Goal: Find specific page/section: Find specific page/section

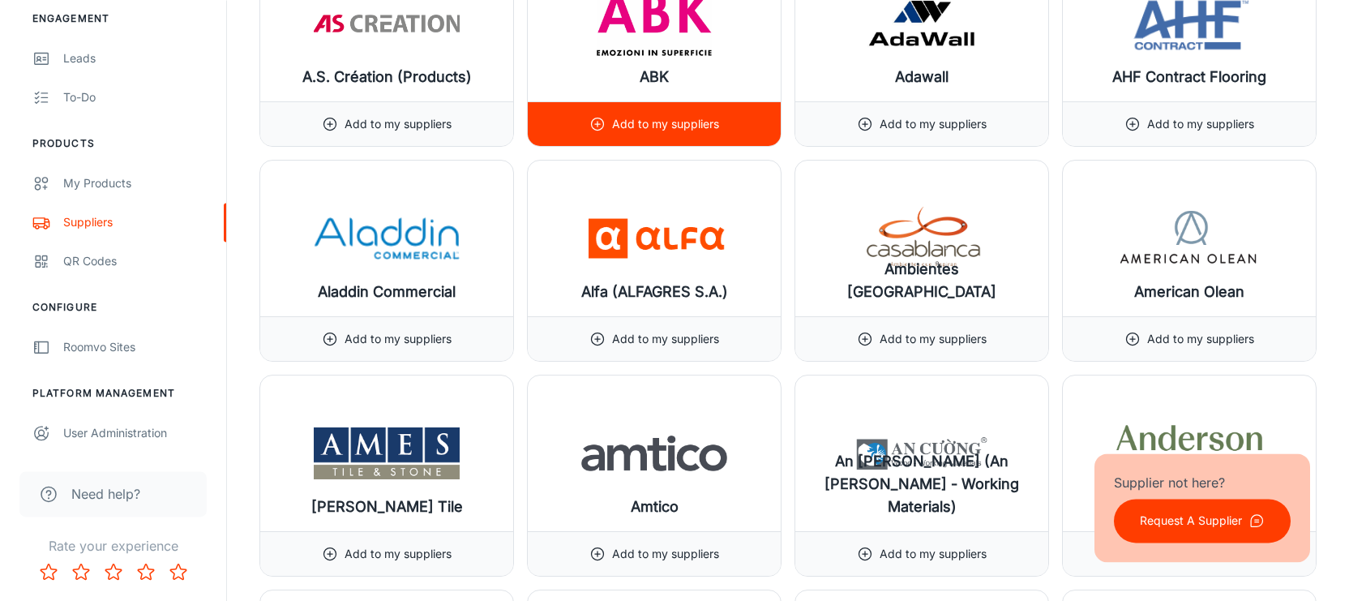
scroll to position [925, 0]
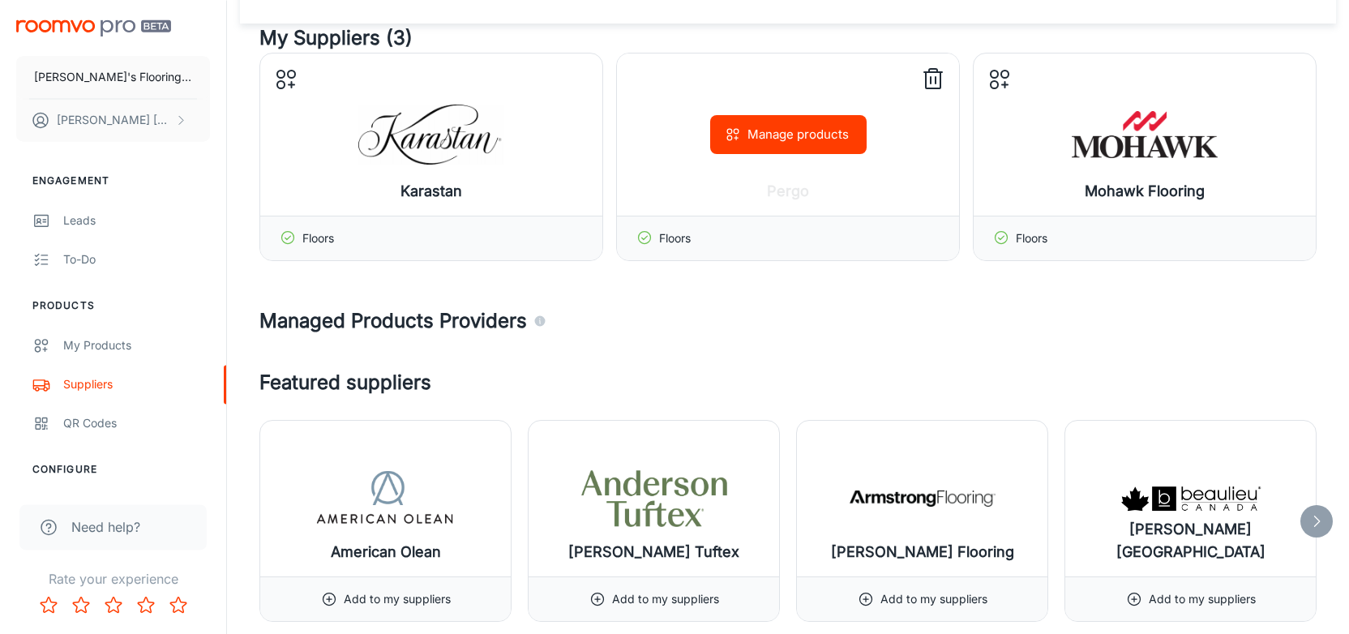
scroll to position [337, 0]
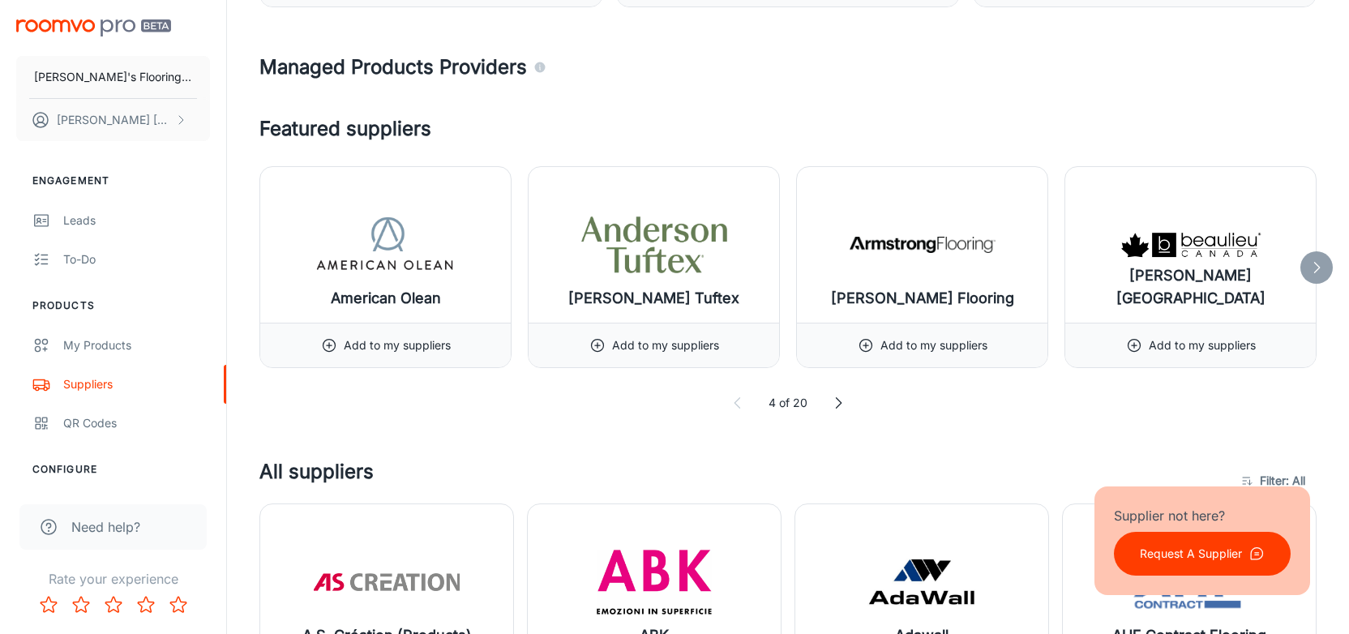
click at [1319, 272] on icon at bounding box center [1316, 267] width 16 height 16
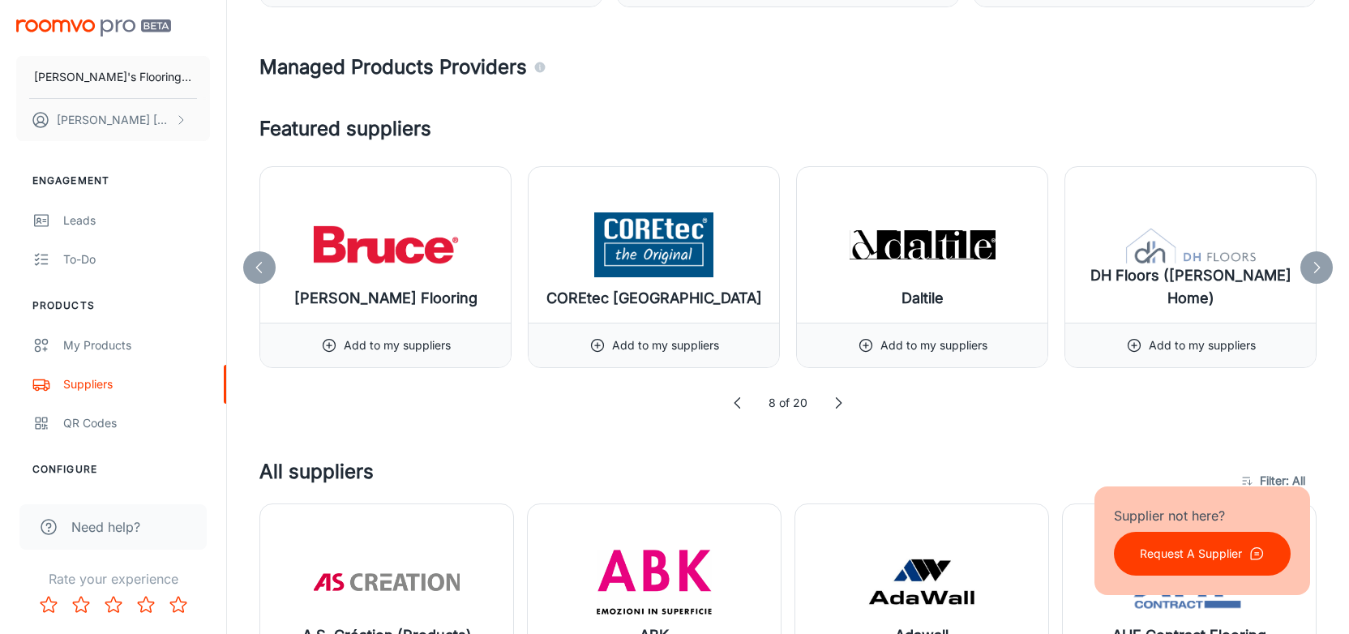
click at [1318, 272] on icon at bounding box center [1316, 267] width 16 height 16
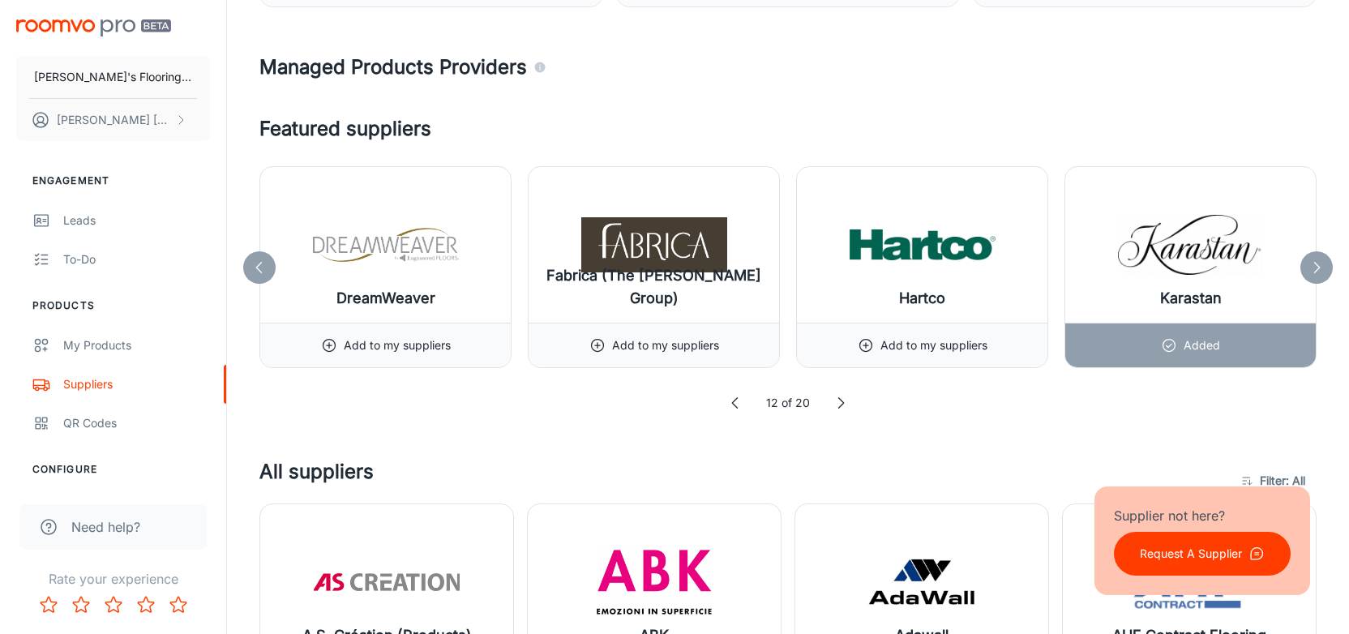
click at [1318, 272] on icon at bounding box center [1316, 267] width 16 height 16
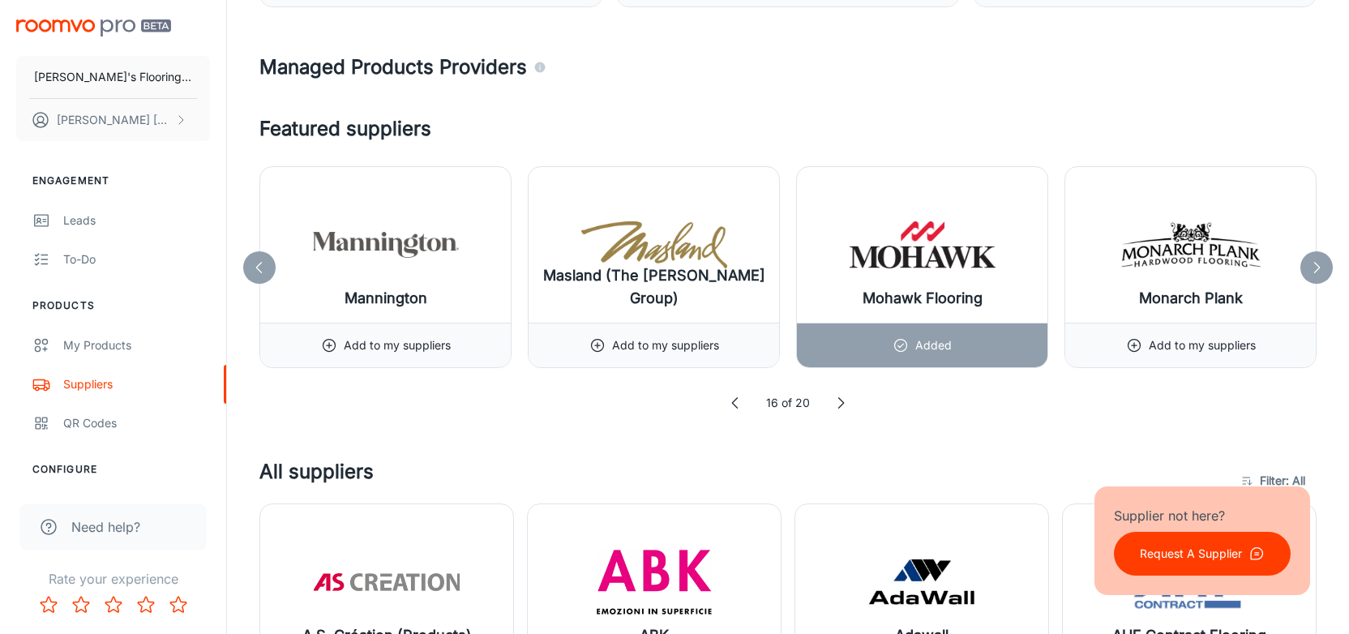
click at [1318, 272] on icon at bounding box center [1316, 267] width 16 height 16
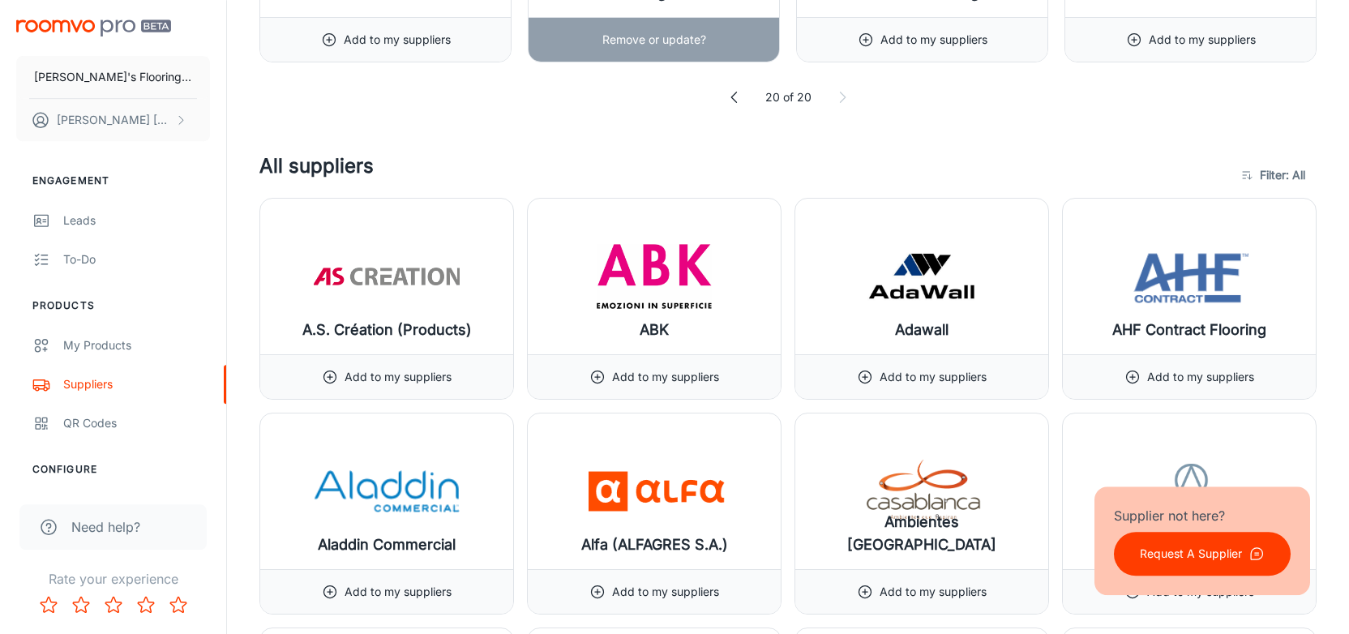
scroll to position [506, 0]
